Goal: Task Accomplishment & Management: Use online tool/utility

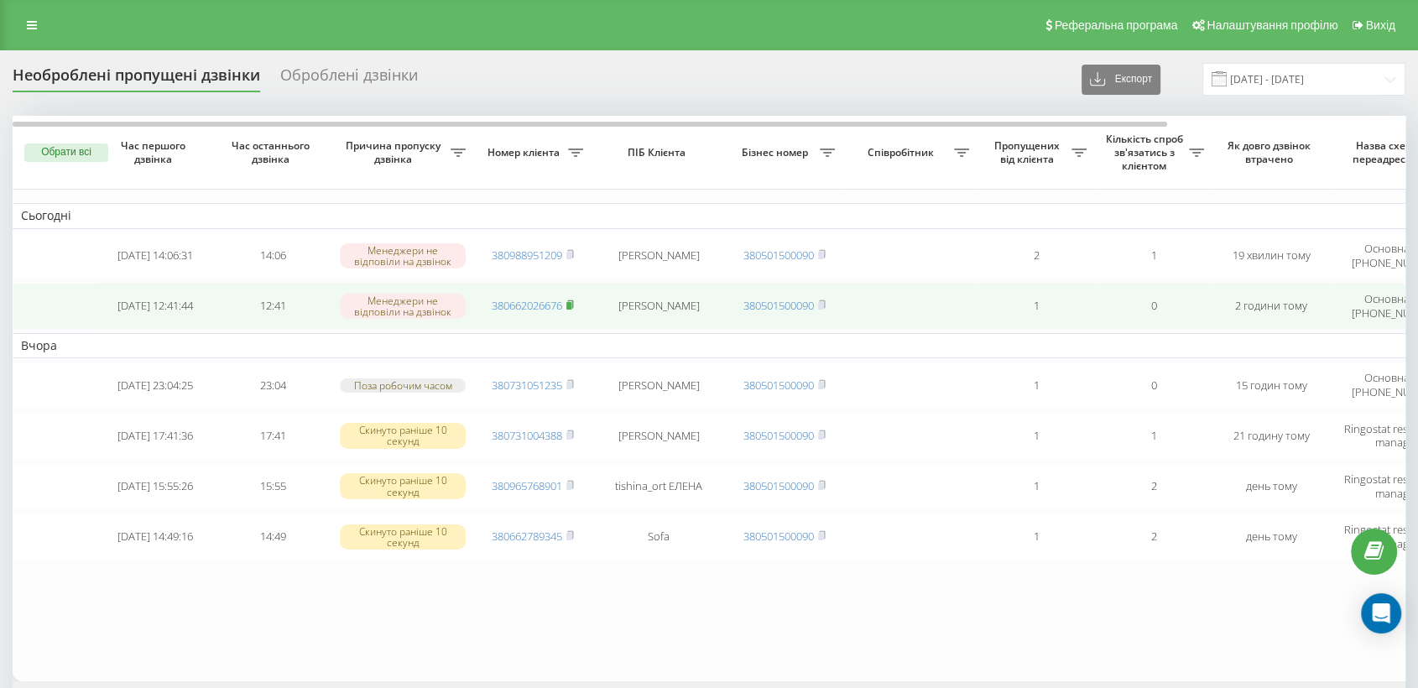
click at [571, 297] on td "380662026676" at bounding box center [532, 306] width 117 height 47
click at [571, 300] on icon at bounding box center [570, 304] width 6 height 8
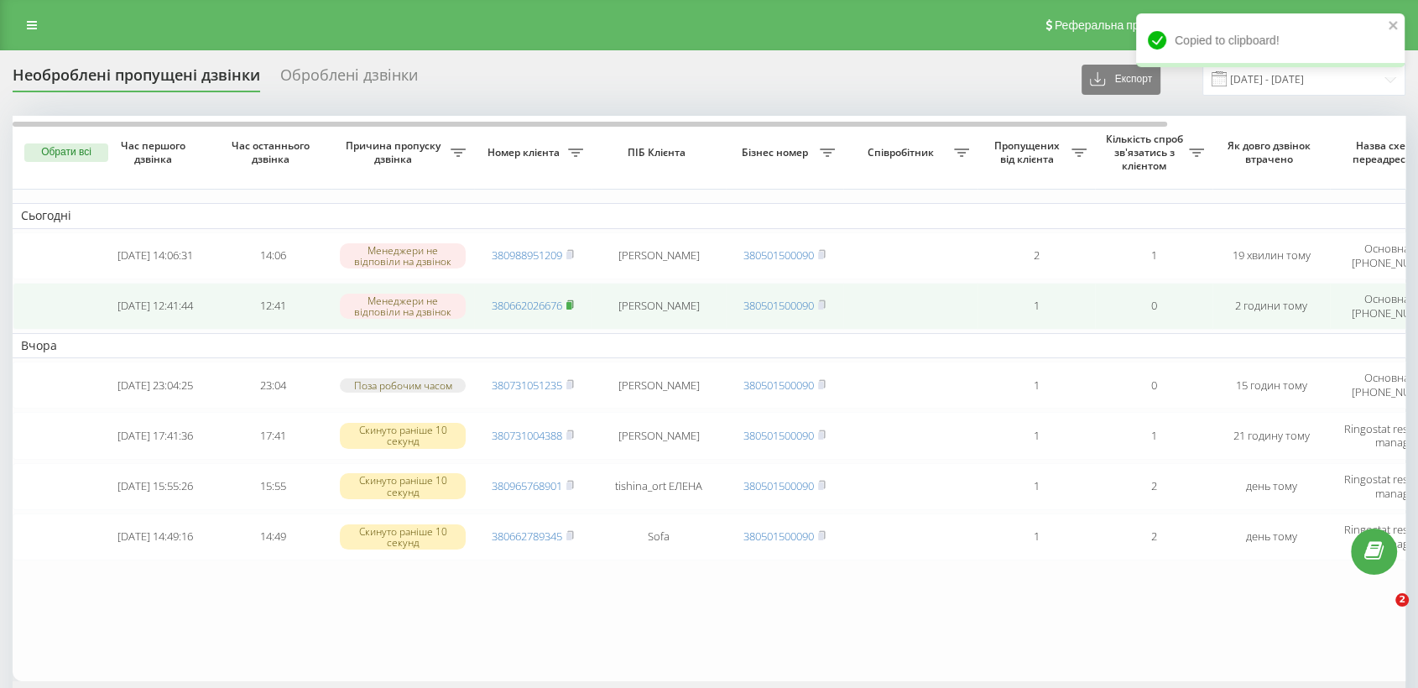
click at [571, 300] on icon at bounding box center [570, 304] width 6 height 8
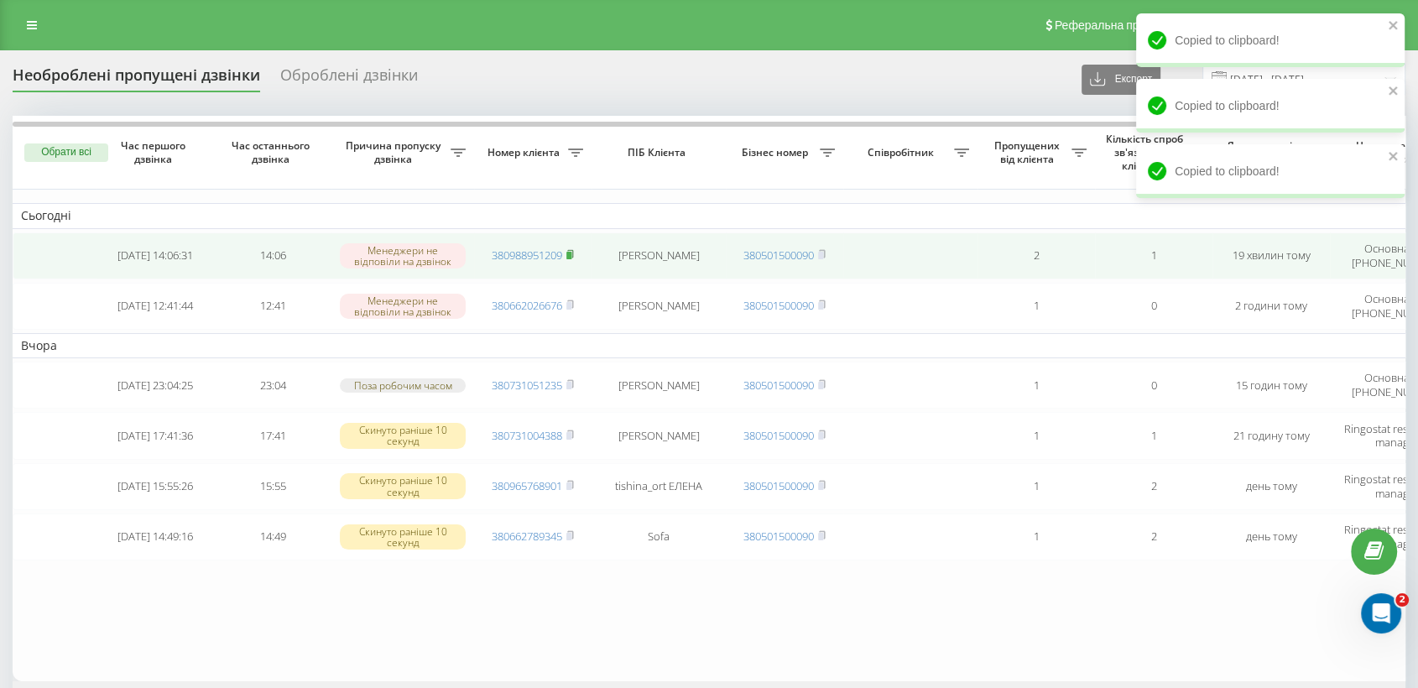
click at [574, 253] on icon at bounding box center [570, 254] width 8 height 10
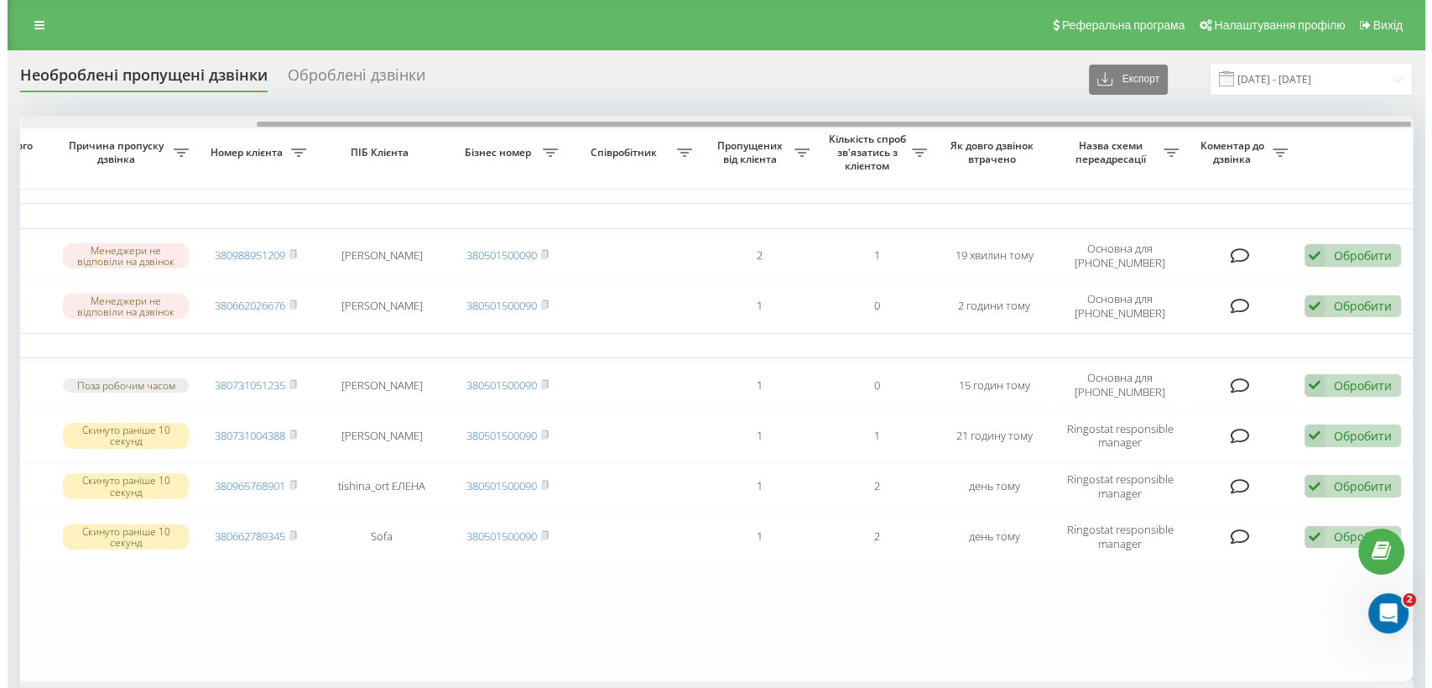
scroll to position [0, 285]
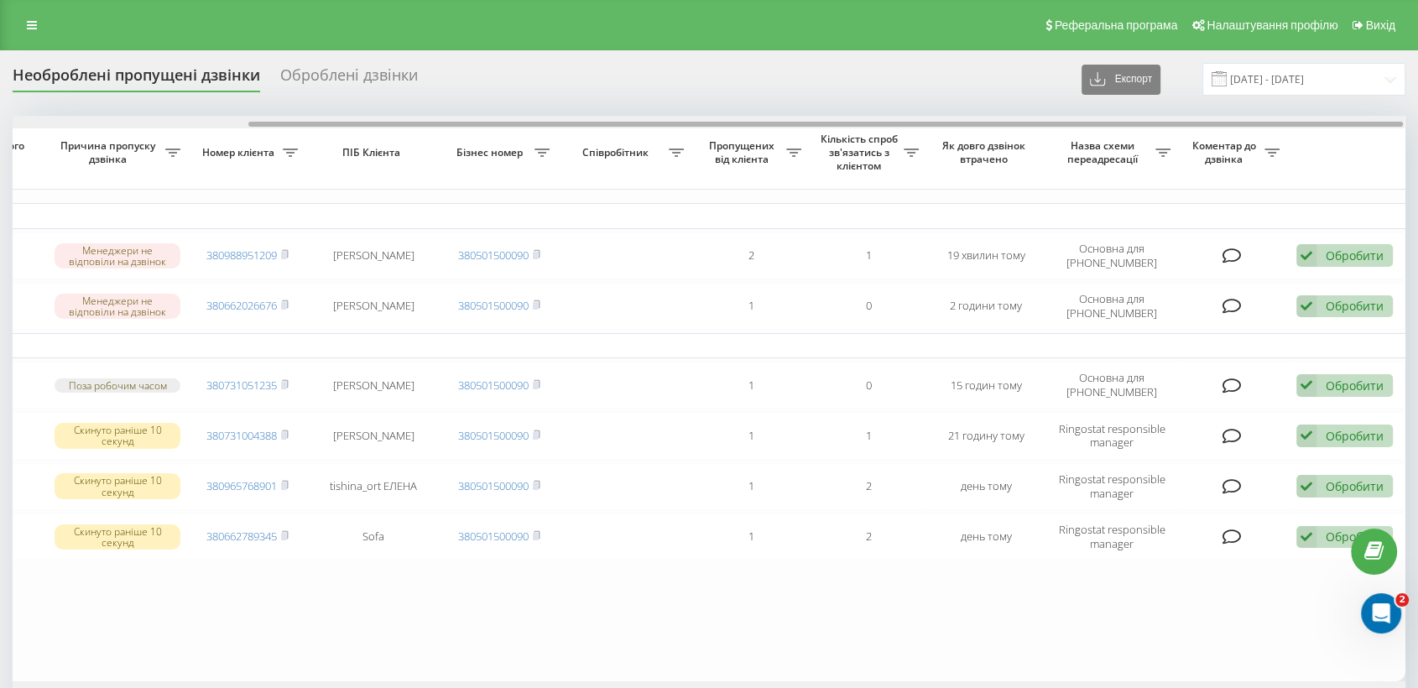
drag, startPoint x: 1139, startPoint y: 122, endPoint x: 1396, endPoint y: 119, distance: 256.7
click at [1396, 119] on div at bounding box center [709, 122] width 1392 height 13
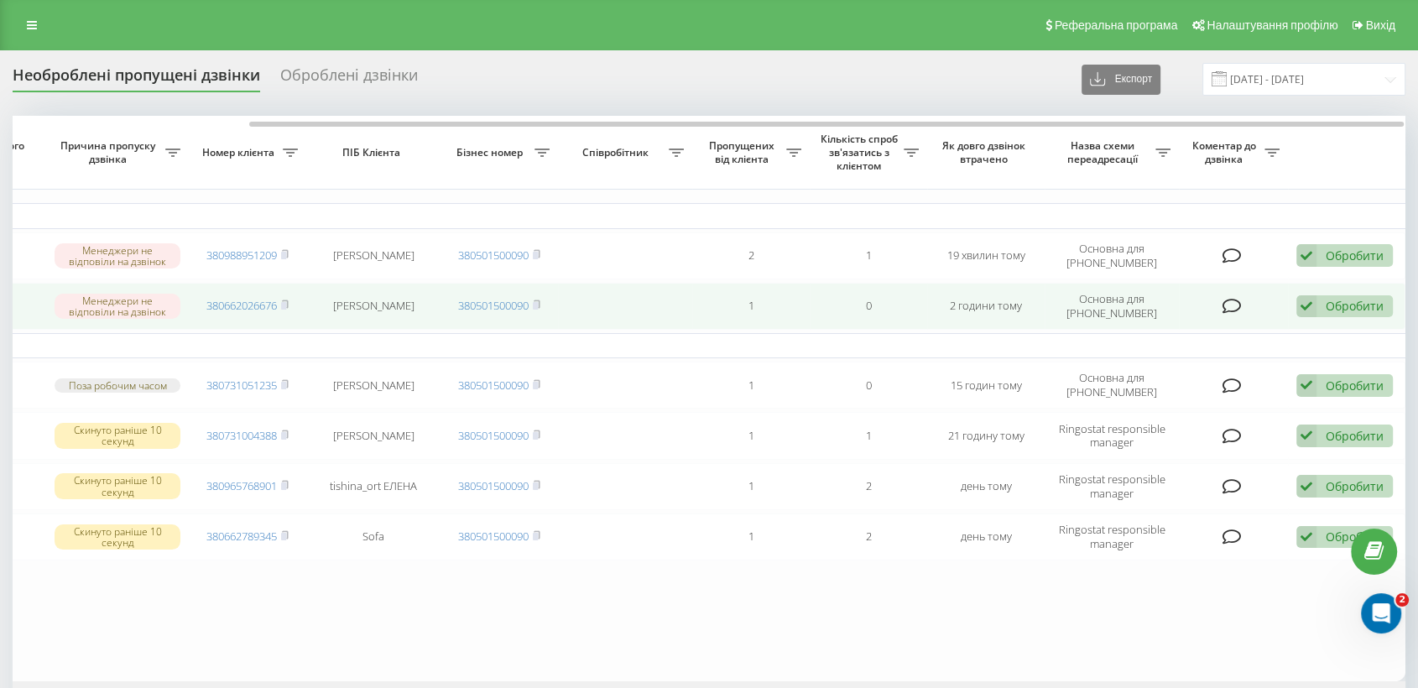
click at [1341, 305] on div "Обробити" at bounding box center [1355, 306] width 58 height 16
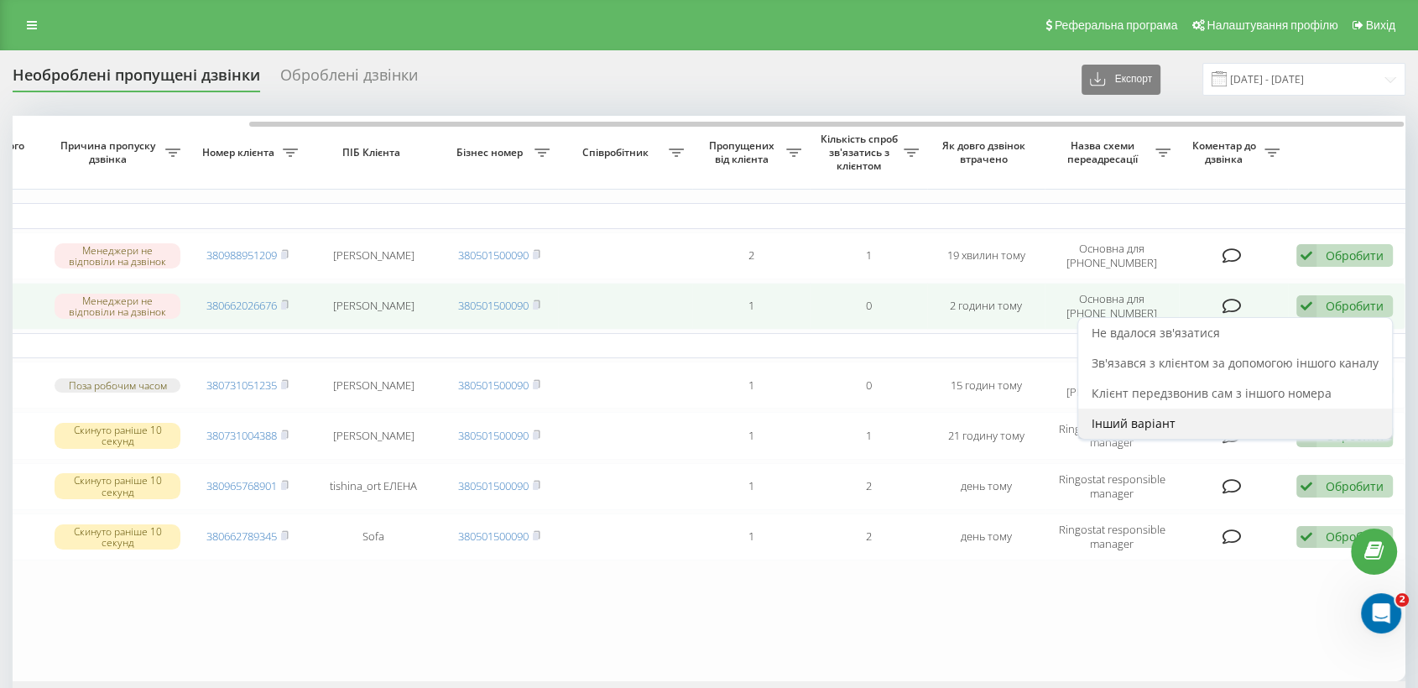
click at [1161, 424] on span "Інший варіант" at bounding box center [1133, 423] width 84 height 16
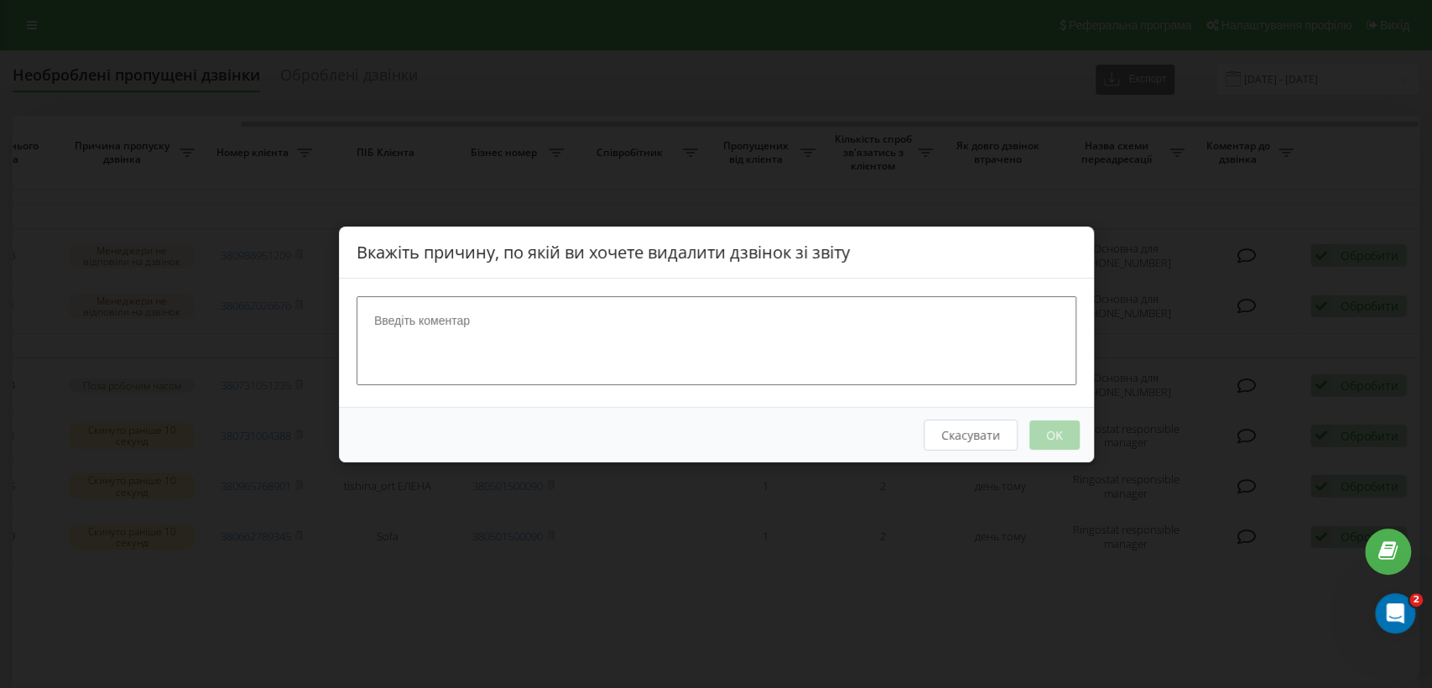
click at [690, 348] on textarea at bounding box center [717, 339] width 720 height 89
type textarea "А"
type textarea "база , автосброс"
click at [1067, 430] on button "OK" at bounding box center [1054, 433] width 50 height 29
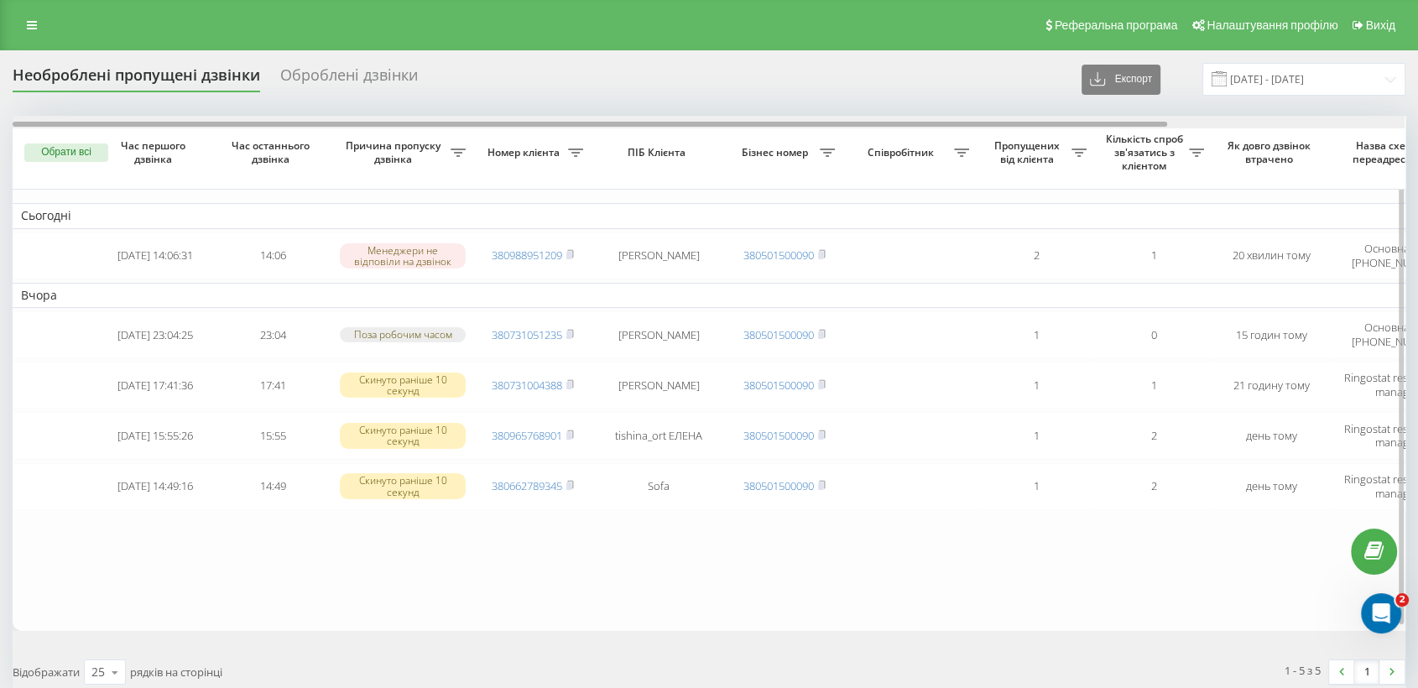
scroll to position [0, 285]
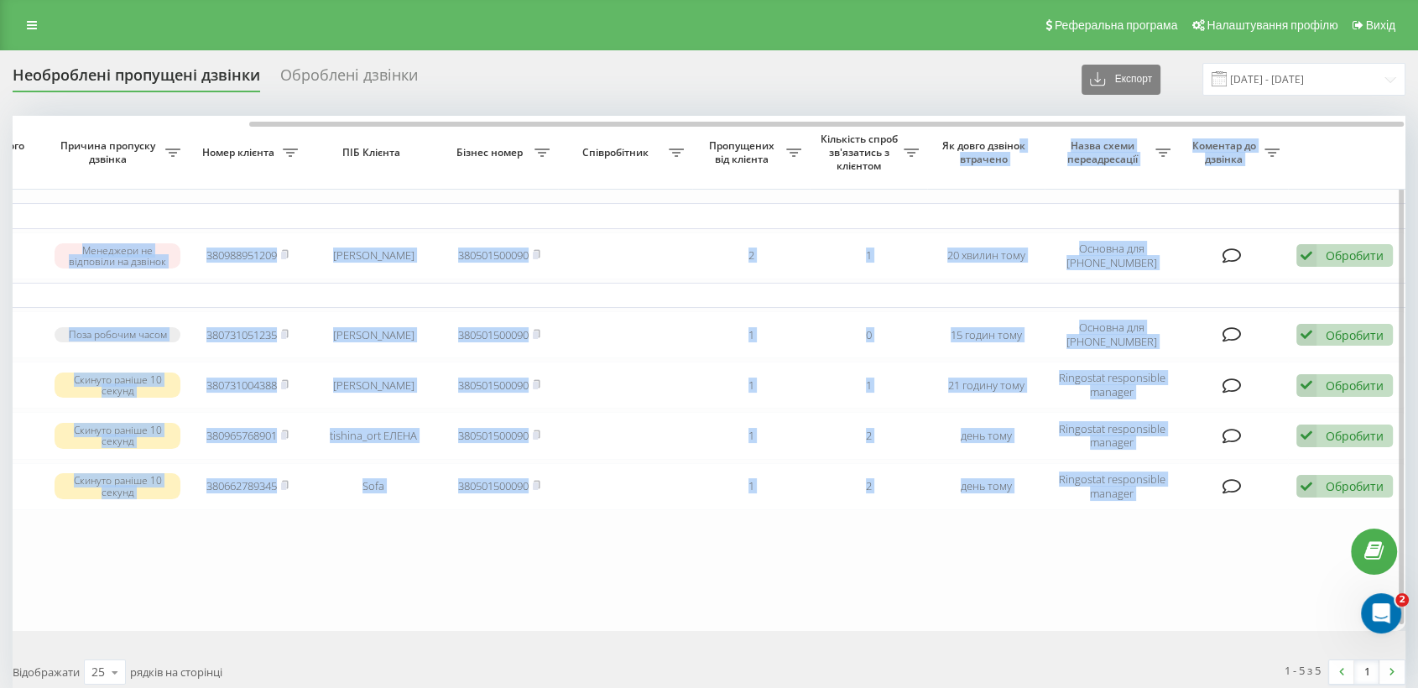
drag, startPoint x: 633, startPoint y: 121, endPoint x: 1021, endPoint y: 129, distance: 388.5
click at [1021, 129] on div "Обрати всі Час першого дзвінка Час останнього дзвінка Причина пропуску дзвінка …" at bounding box center [709, 373] width 1393 height 514
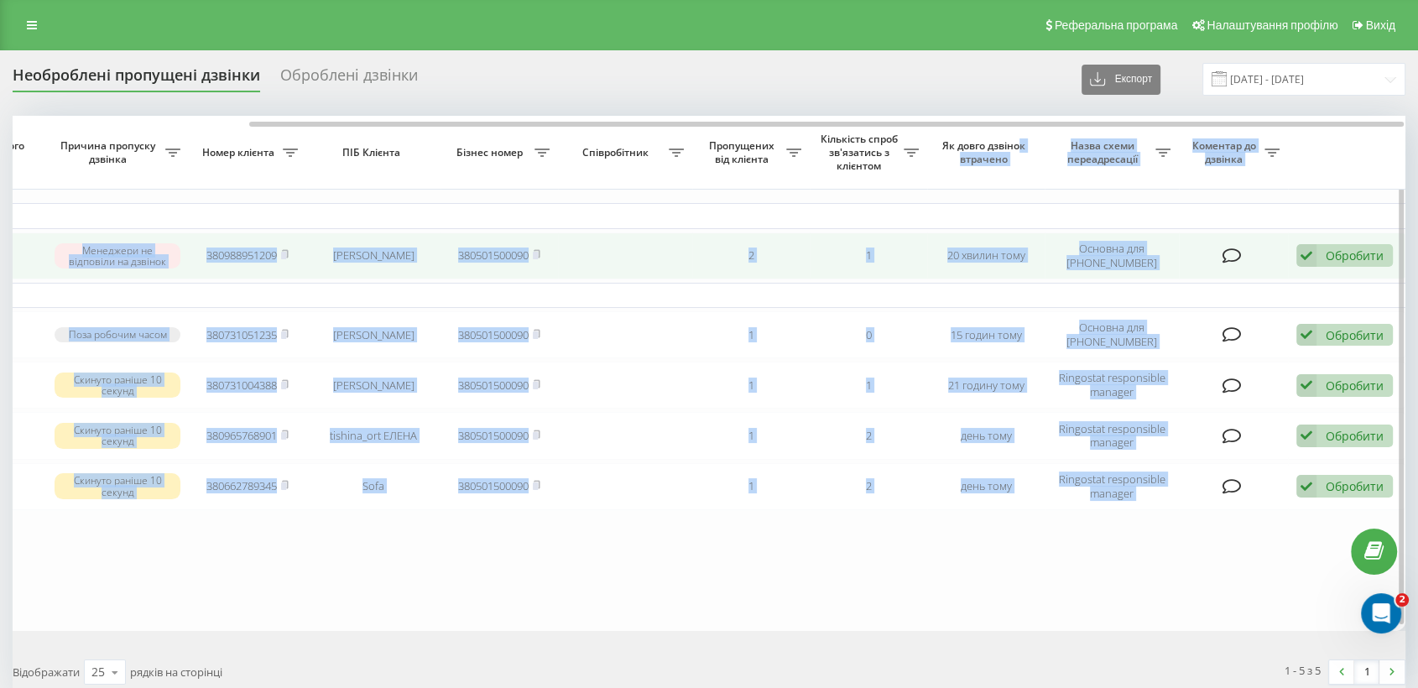
click at [1361, 252] on div "Обробити" at bounding box center [1355, 255] width 58 height 16
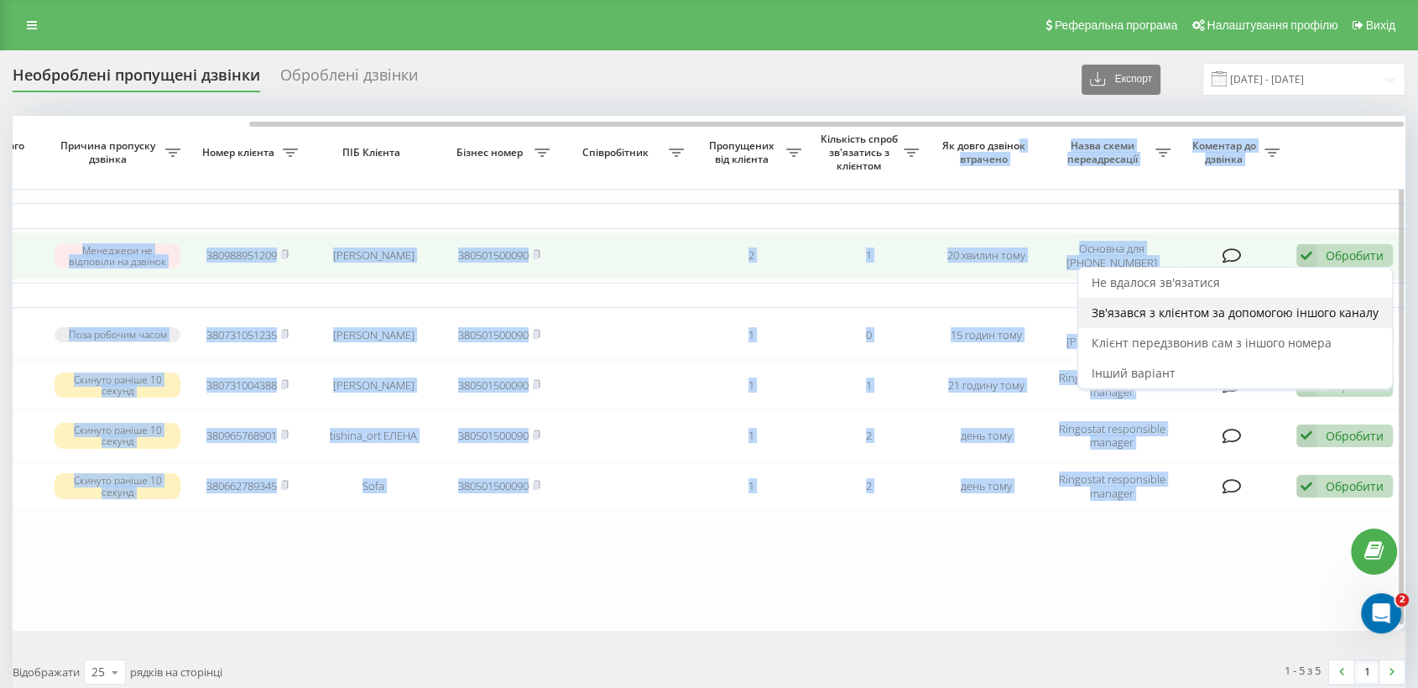
click at [1166, 312] on span "Зв'язався з клієнтом за допомогою іншого каналу" at bounding box center [1234, 313] width 287 height 16
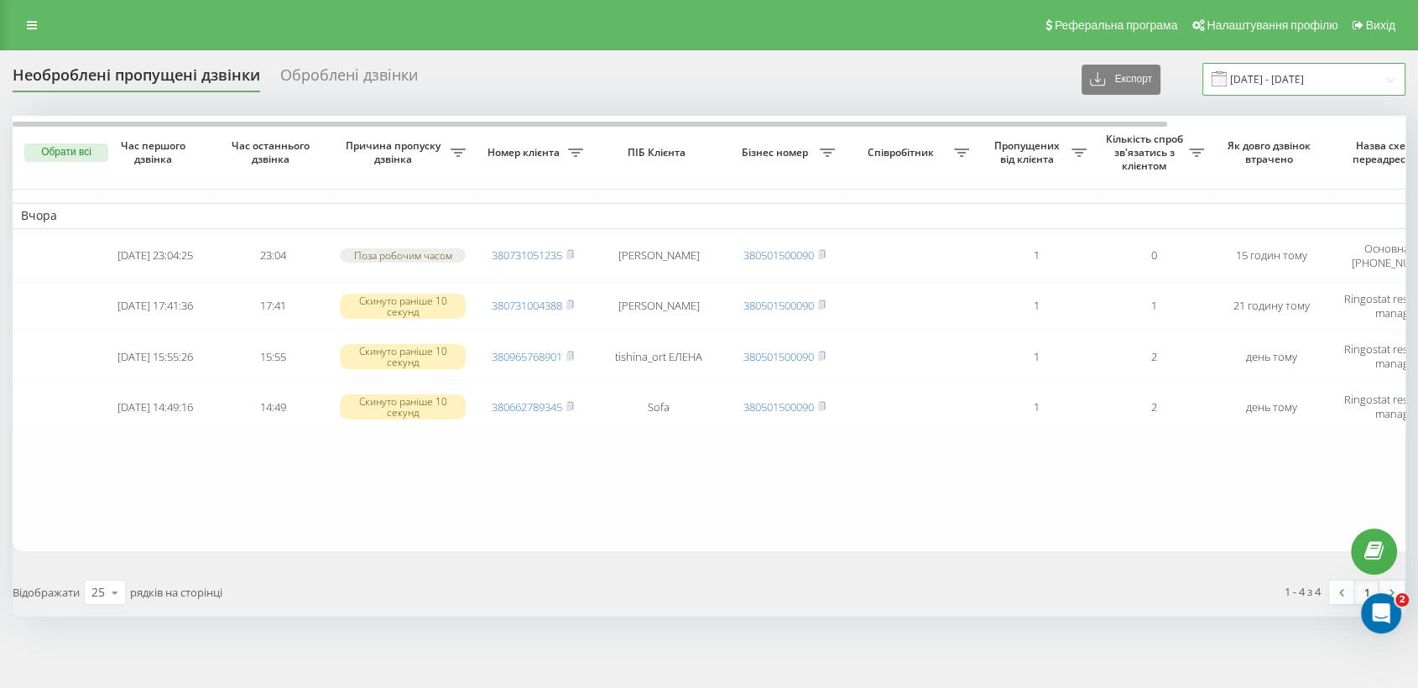
click at [1253, 66] on input "[DATE] - [DATE]" at bounding box center [1303, 79] width 203 height 33
click at [605, 89] on div "Необроблені пропущені дзвінки Оброблені дзвінки Експорт .csv .xlsx 21.09.2025 -…" at bounding box center [709, 79] width 1393 height 33
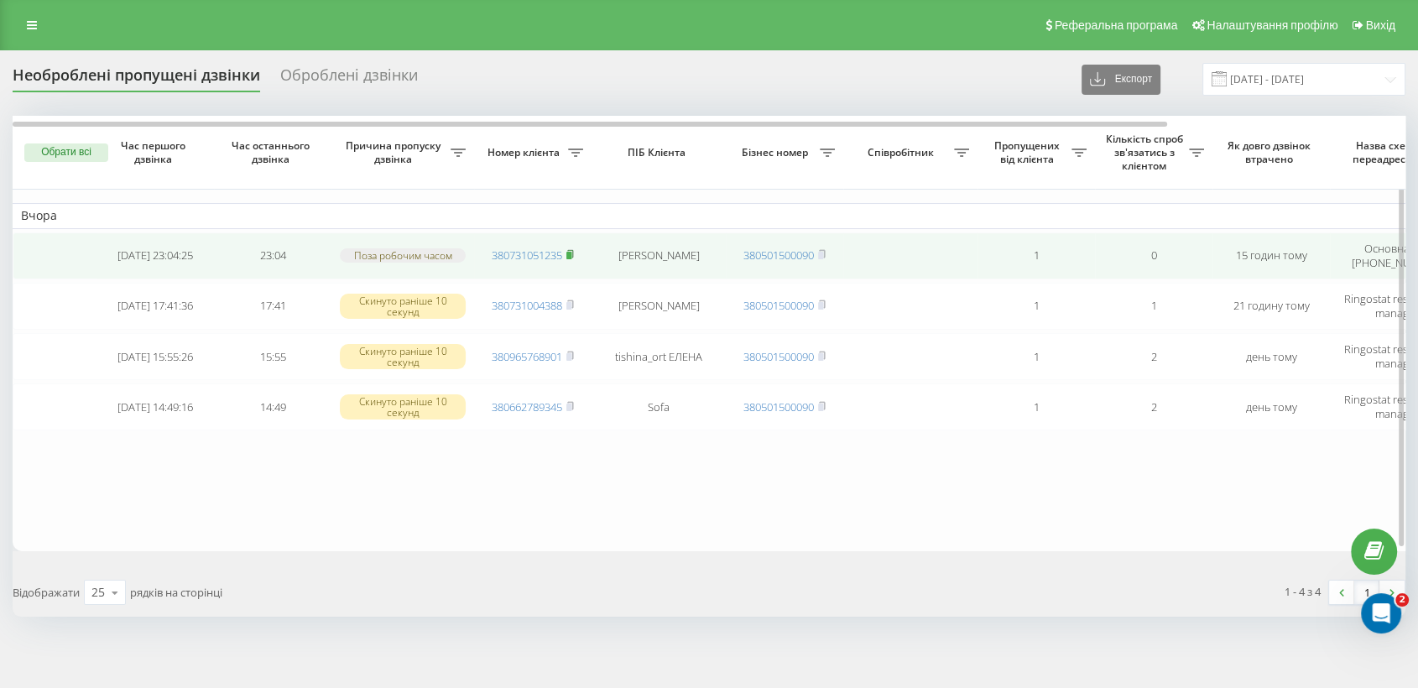
click at [571, 252] on rect at bounding box center [568, 256] width 5 height 8
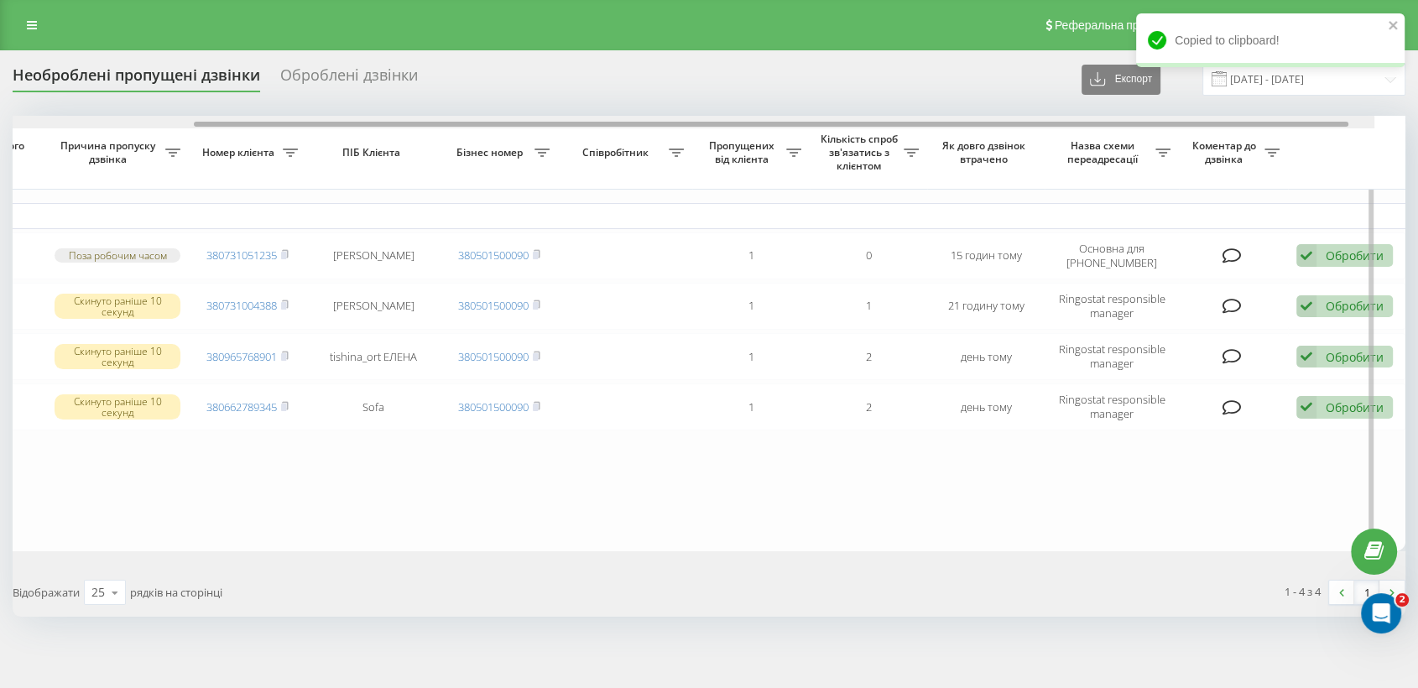
drag, startPoint x: 474, startPoint y: 122, endPoint x: 847, endPoint y: 145, distance: 374.0
click at [829, 140] on div "Обрати всі Час першого дзвінка Час останнього дзвінка Причина пропуску дзвінка …" at bounding box center [709, 333] width 1393 height 435
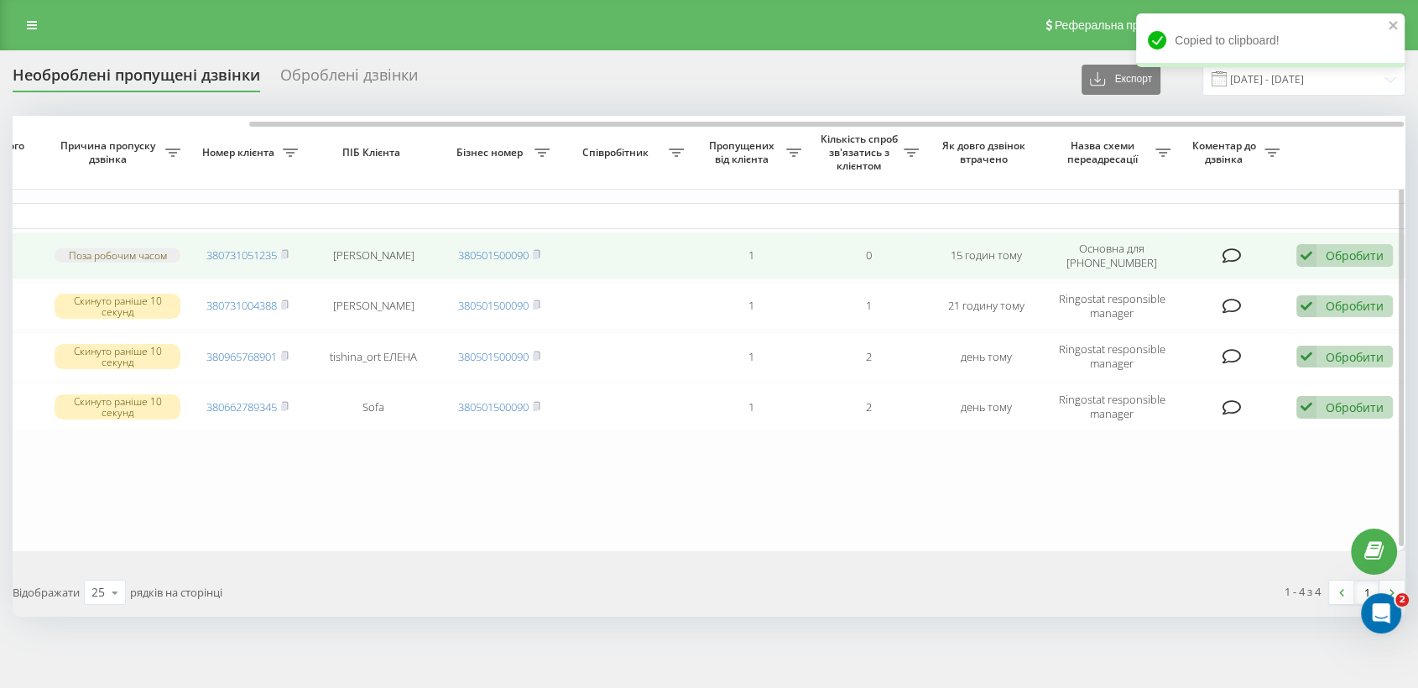
click at [1343, 254] on div "Обробити" at bounding box center [1355, 255] width 58 height 16
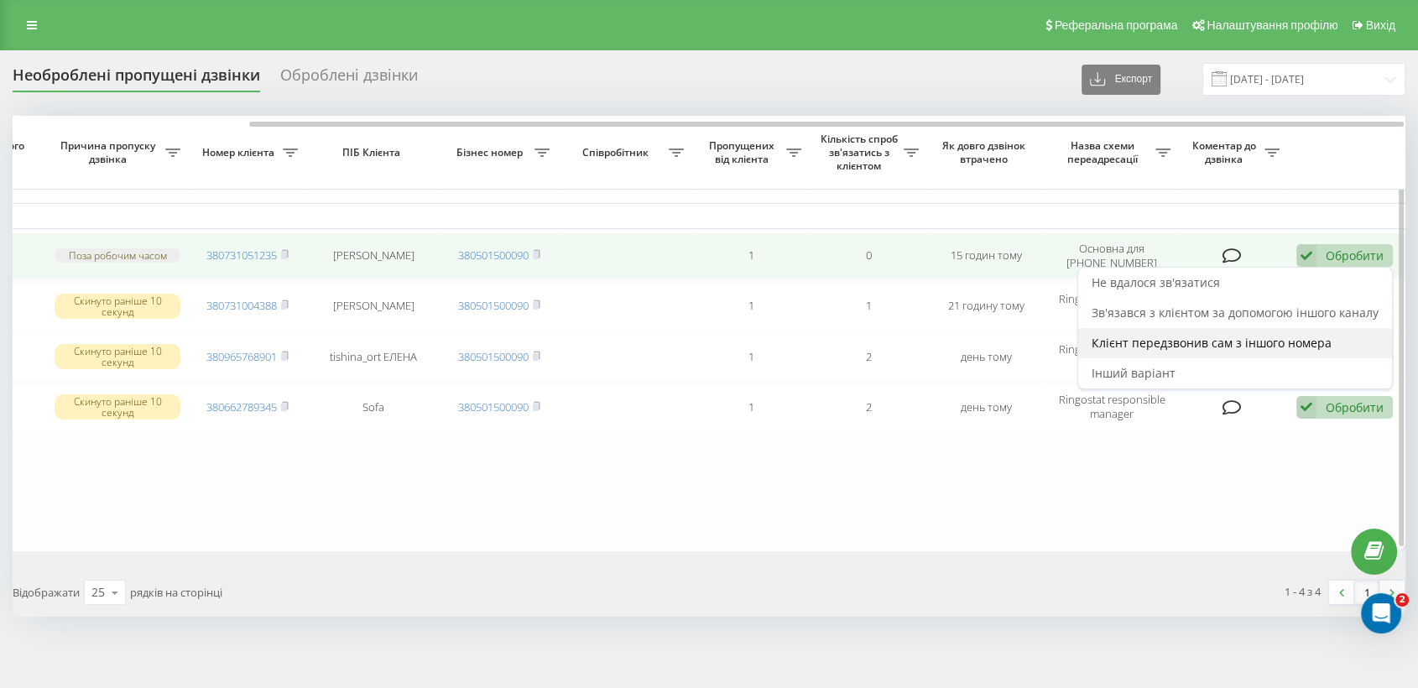
click at [1218, 335] on span "Клієнт передзвонив сам з іншого номера" at bounding box center [1211, 343] width 240 height 16
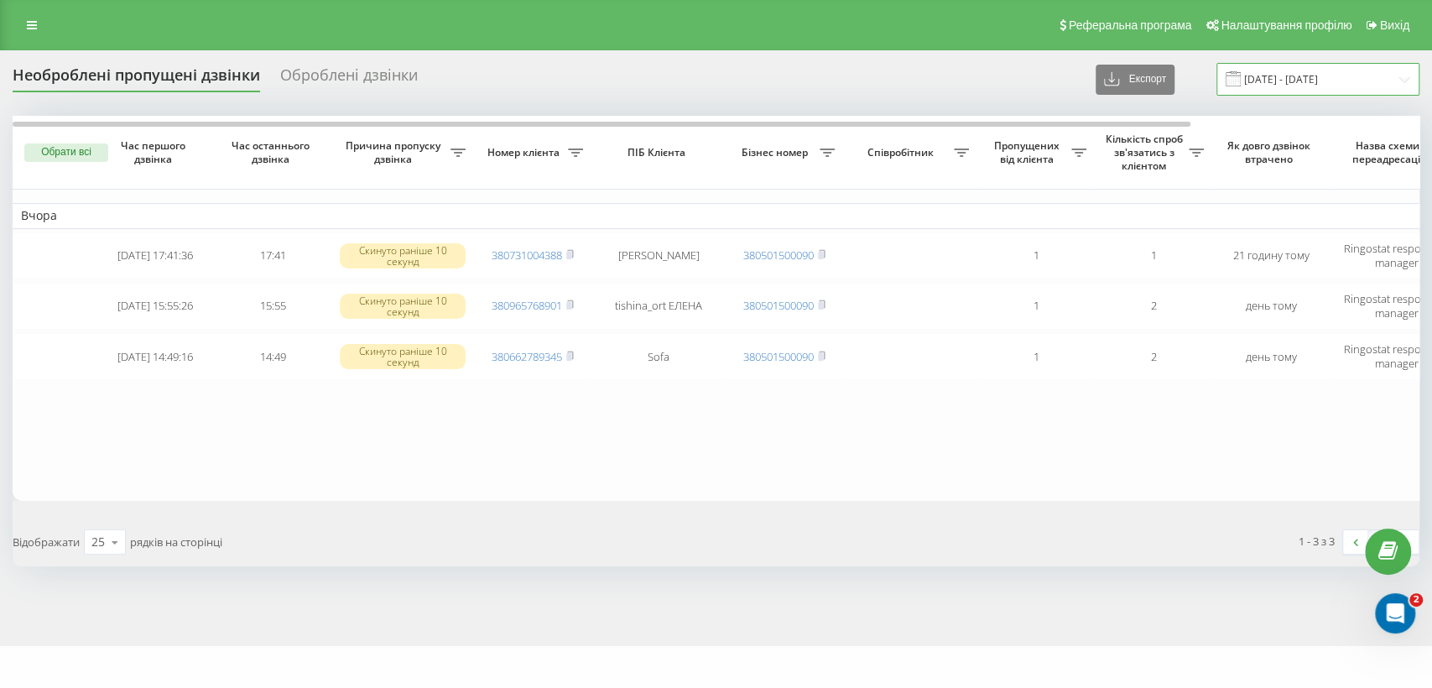
click at [1253, 70] on input "[DATE] - [DATE]" at bounding box center [1317, 79] width 203 height 33
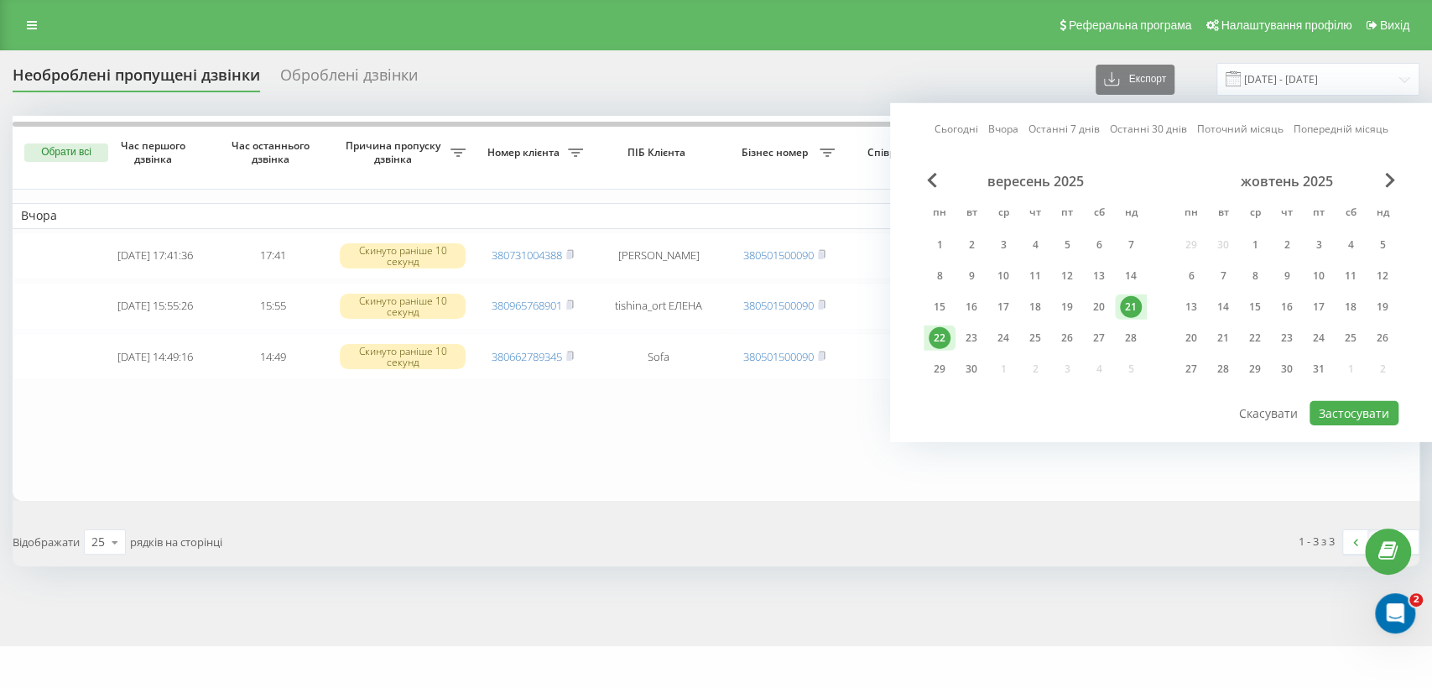
click at [1130, 304] on div "21" at bounding box center [1131, 307] width 22 height 22
click at [948, 331] on div "22" at bounding box center [940, 338] width 22 height 22
click at [1347, 409] on button "Застосувати" at bounding box center [1354, 413] width 89 height 24
type input "22.09.2025 - 22.09.2025"
